Goal: Obtain resource: Download file/media

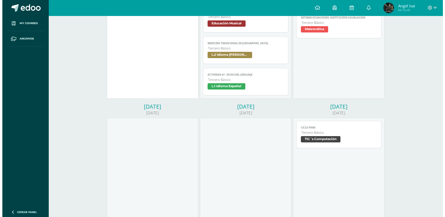
scroll to position [185, 0]
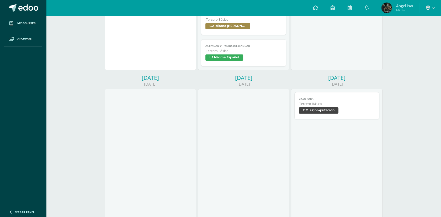
click at [297, 115] on link "Ciclo Para [PERSON_NAME] Básico TIC´s Computación" at bounding box center [336, 105] width 85 height 27
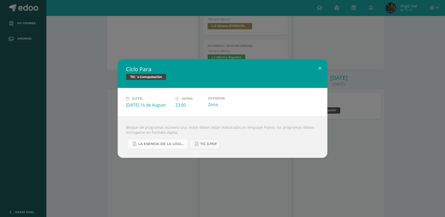
click at [152, 149] on link "La Esencia de la Lógica de Programación - [PERSON_NAME] - 1ra Edición.pdf" at bounding box center [157, 144] width 61 height 10
click at [82, 118] on div "Ciclo Para TIC´s Computación Date: [DATE] 16 de August Hora: 23:00 Division: Zo…" at bounding box center [222, 108] width 441 height 99
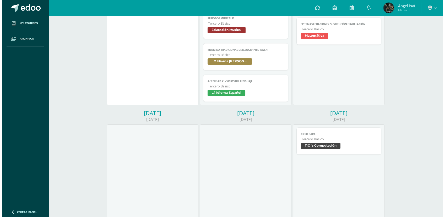
scroll to position [124, 0]
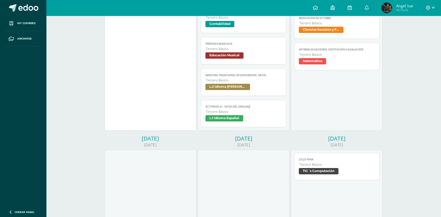
click at [223, 56] on span "Educación Musical" at bounding box center [224, 55] width 38 height 6
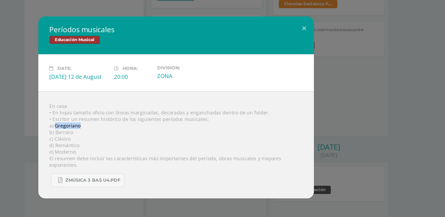
drag, startPoint x: 130, startPoint y: 126, endPoint x: 151, endPoint y: 125, distance: 21.0
click at [151, 125] on div "En casa • En hojas tamaño oficio con líneas marginadas, decoradas y enganchadas…" at bounding box center [223, 137] width 210 height 82
copy div "Gregoriano"
drag, startPoint x: 144, startPoint y: 131, endPoint x: 131, endPoint y: 131, distance: 13.1
click at [131, 131] on div "En casa • En hojas tamaño oficio con líneas marginadas, decoradas y enganchadas…" at bounding box center [223, 137] width 210 height 82
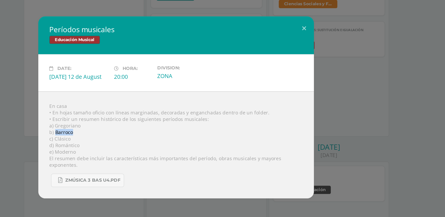
copy div "Barroco"
